Goal: Task Accomplishment & Management: Use online tool/utility

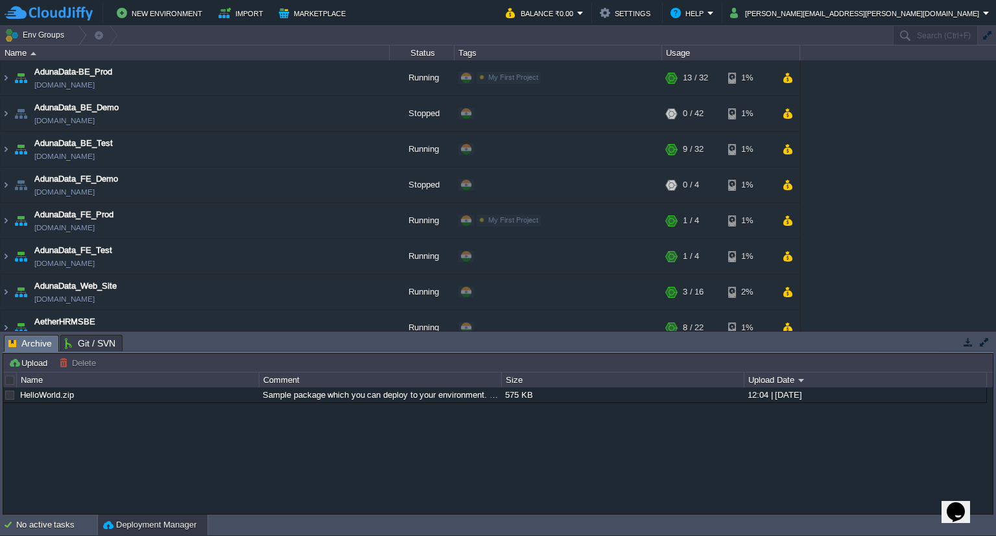
click at [868, 130] on div "AdunaData-BE_Prod [DOMAIN_NAME] Running My First Project Edit RAM 36% CPU 1% 13…" at bounding box center [498, 195] width 996 height 270
click at [894, 15] on button "[PERSON_NAME][EMAIL_ADDRESS][PERSON_NAME][DOMAIN_NAME]" at bounding box center [856, 13] width 253 height 16
click at [579, 1] on div "New Environment Import Marketplace Bonus ₹0.00 Upgrade Account Balance ₹0.00 Se…" at bounding box center [498, 13] width 996 height 26
click at [491, 19] on td "New Environment Import Marketplace" at bounding box center [248, 12] width 486 height 19
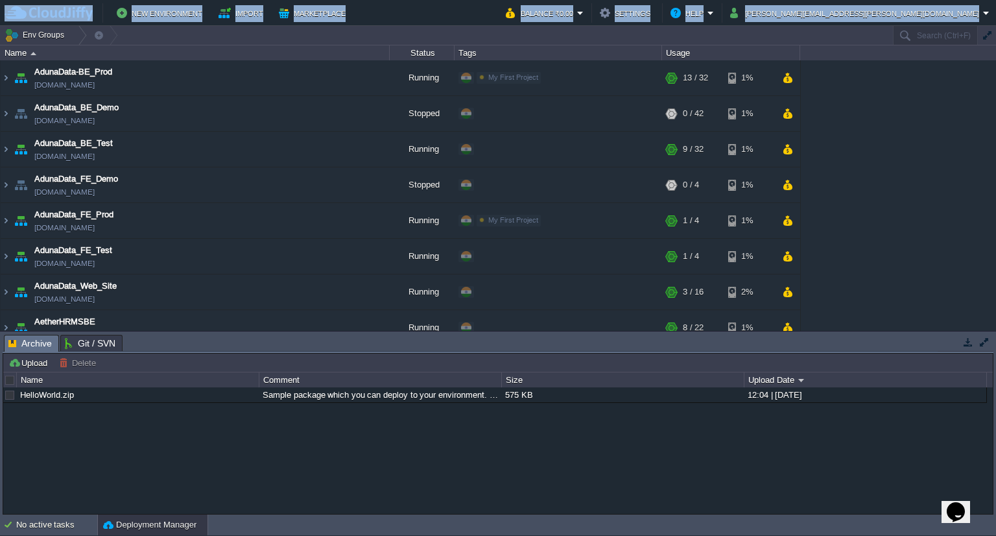
drag, startPoint x: 411, startPoint y: 25, endPoint x: 400, endPoint y: 25, distance: 11.7
click at [400, 25] on body "New Environment Import Marketplace Bonus ₹0.00 Upgrade Account Balance ₹0.00 Se…" at bounding box center [498, 268] width 996 height 536
click at [449, 29] on td "Env Groups" at bounding box center [446, 35] width 892 height 19
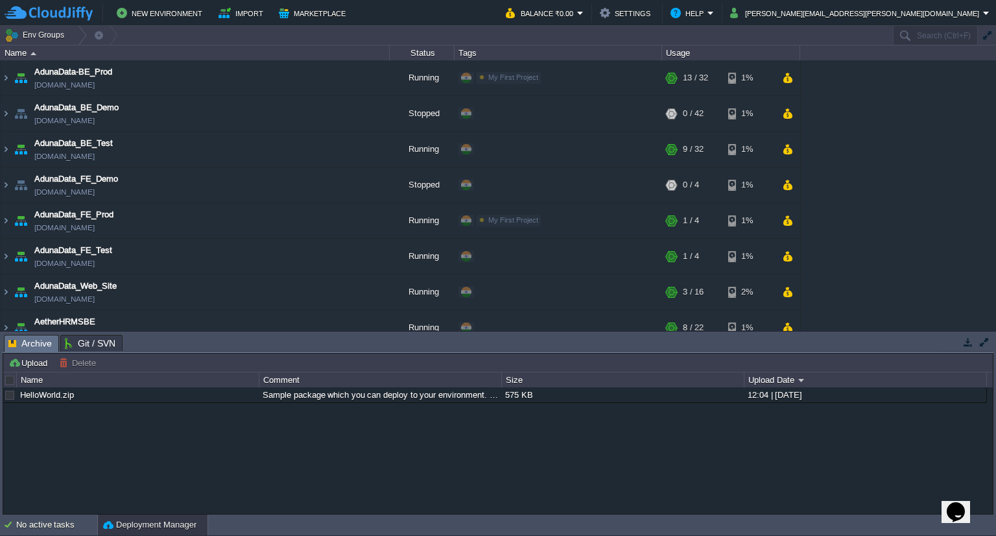
click at [515, 26] on td "Env Groups" at bounding box center [446, 35] width 892 height 19
click at [482, 14] on td "New Environment Import Marketplace" at bounding box center [248, 12] width 486 height 19
click at [643, 474] on div "HelloWorld.zip Sample package which you can deploy to your environment. Feel fr…" at bounding box center [498, 450] width 990 height 127
